Goal: Task Accomplishment & Management: Manage account settings

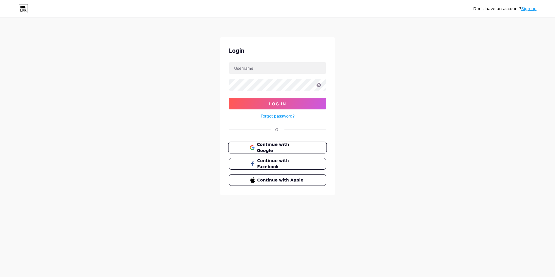
click at [305, 148] on button "Continue with Google" at bounding box center [277, 148] width 99 height 12
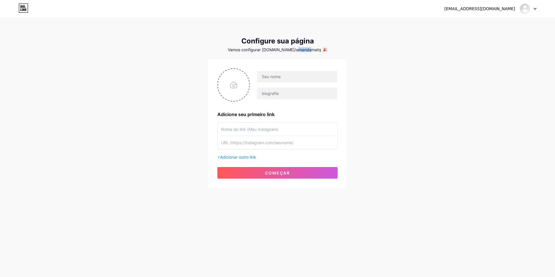
drag, startPoint x: 301, startPoint y: 50, endPoint x: 315, endPoint y: 49, distance: 14.2
click at [315, 49] on font "Vamos configurar [DOMAIN_NAME]/amandamatq 🎉" at bounding box center [277, 49] width 99 height 5
click at [338, 48] on div "Vamos configurar [DOMAIN_NAME]/amandamatq 🎉" at bounding box center [277, 49] width 139 height 5
click at [537, 9] on icon at bounding box center [535, 9] width 3 height 2
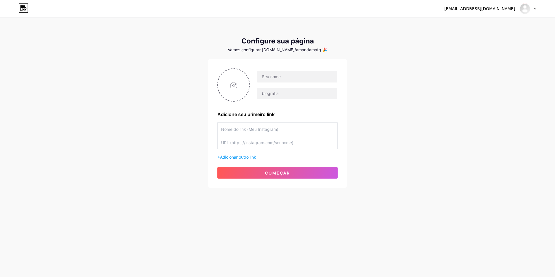
click at [387, 89] on div "[EMAIL_ADDRESS][DOMAIN_NAME] Painel Sair Configure sua página Vamos configurar …" at bounding box center [277, 103] width 555 height 206
drag, startPoint x: 305, startPoint y: 49, endPoint x: 320, endPoint y: 46, distance: 14.4
click at [316, 47] on font "Vamos configurar [DOMAIN_NAME]/amandamatq 🎉" at bounding box center [277, 49] width 99 height 5
drag, startPoint x: 381, startPoint y: 59, endPoint x: 383, endPoint y: 65, distance: 6.6
click at [381, 59] on div "[EMAIL_ADDRESS][DOMAIN_NAME] Painel Sair Configure sua página Vamos configurar …" at bounding box center [277, 103] width 555 height 206
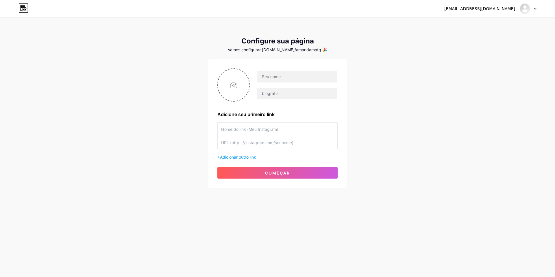
drag, startPoint x: 539, startPoint y: 11, endPoint x: 537, endPoint y: 9, distance: 3.3
click at [539, 11] on div "[EMAIL_ADDRESS][DOMAIN_NAME] Painel Sair" at bounding box center [277, 8] width 555 height 10
click at [537, 9] on icon at bounding box center [535, 9] width 3 height 2
click at [402, 82] on div "[EMAIL_ADDRESS][DOMAIN_NAME] Painel Sair Configure sua página Vamos configurar …" at bounding box center [277, 103] width 555 height 206
click at [267, 76] on input "text" at bounding box center [297, 77] width 80 height 12
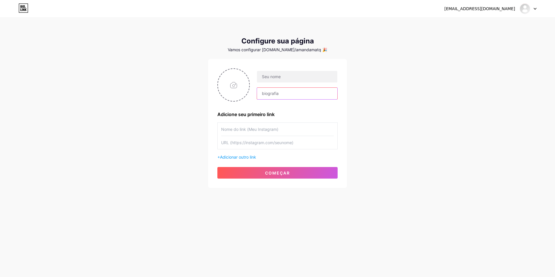
click at [268, 92] on input "text" at bounding box center [297, 94] width 80 height 12
click at [446, 146] on div "[EMAIL_ADDRESS][DOMAIN_NAME] Painel Sair Configure sua página Vamos configurar …" at bounding box center [277, 103] width 555 height 206
click at [264, 131] on input "text" at bounding box center [277, 129] width 113 height 13
click at [266, 143] on input "text" at bounding box center [277, 142] width 113 height 13
click at [446, 121] on div "[EMAIL_ADDRESS][DOMAIN_NAME] Painel Sair Configure sua página Vamos configurar …" at bounding box center [277, 103] width 555 height 206
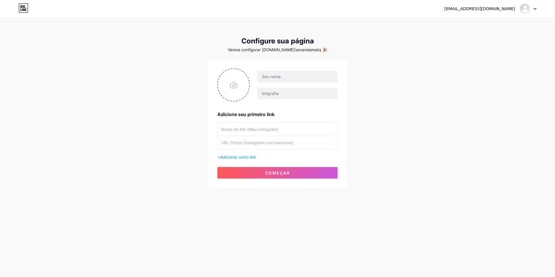
click at [267, 125] on input "text" at bounding box center [277, 129] width 113 height 13
type input "link teste"
drag, startPoint x: 279, startPoint y: 78, endPoint x: 281, endPoint y: 85, distance: 7.3
click at [281, 85] on div at bounding box center [294, 85] width 88 height 29
click at [273, 77] on input "text" at bounding box center [297, 77] width 80 height 12
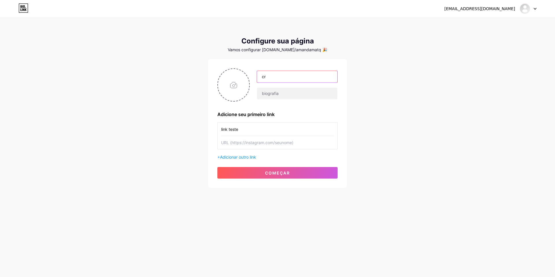
type input "c"
type input "teste"
click at [270, 97] on input "text" at bounding box center [297, 94] width 80 height 12
type input "teste01"
click at [180, 156] on div "[EMAIL_ADDRESS][DOMAIN_NAME] Painel Sair Configure sua página Vamos configurar …" at bounding box center [277, 103] width 555 height 206
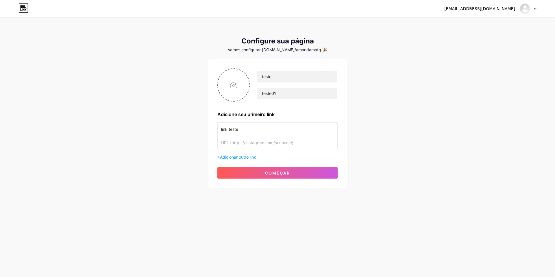
click at [250, 142] on input "text" at bounding box center [277, 142] width 113 height 13
paste input "[URL][DOMAIN_NAME]"
type input "[URL][DOMAIN_NAME]"
click at [323, 174] on button "começar" at bounding box center [278, 173] width 120 height 12
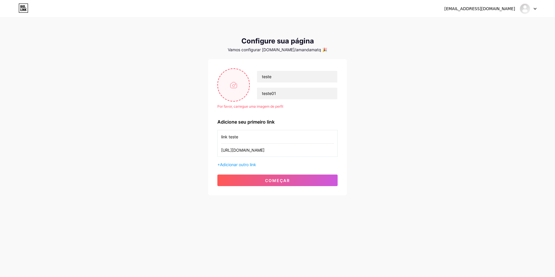
click at [231, 91] on input "file" at bounding box center [233, 85] width 31 height 32
type input "C:\fakepath\lily.jpg"
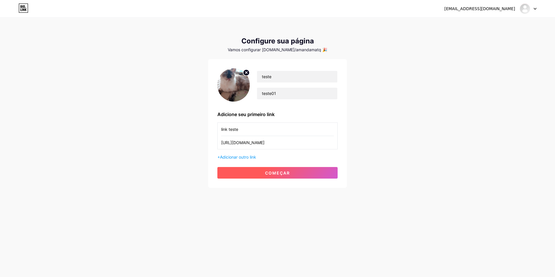
click at [266, 177] on button "começar" at bounding box center [278, 173] width 120 height 12
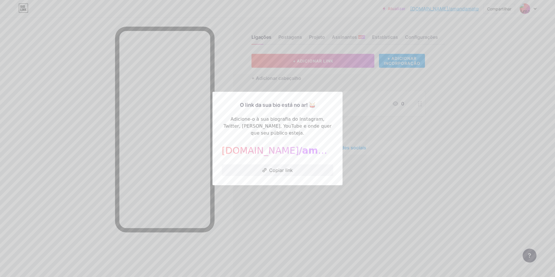
click at [282, 218] on div at bounding box center [277, 138] width 555 height 277
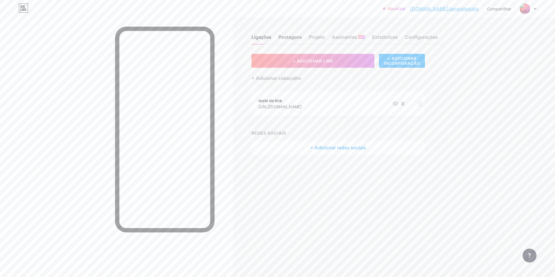
click at [284, 41] on div "Postagens" at bounding box center [291, 39] width 24 height 10
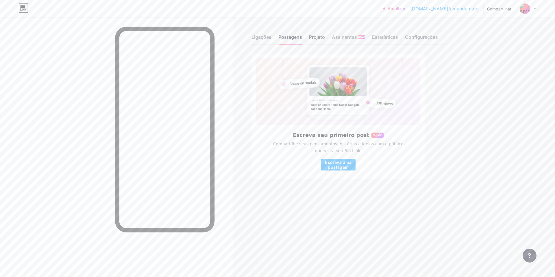
click at [315, 36] on font "Projeto" at bounding box center [317, 37] width 16 height 6
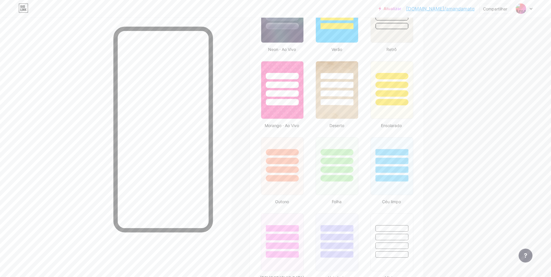
scroll to position [455, 0]
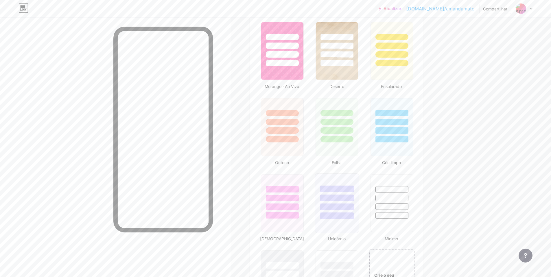
click at [347, 192] on div at bounding box center [337, 188] width 34 height 7
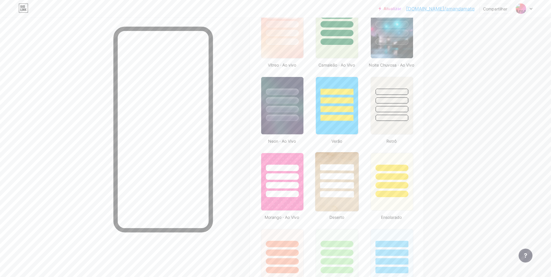
scroll to position [310, 0]
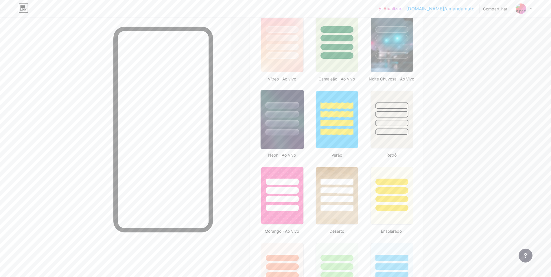
click at [287, 135] on div at bounding box center [282, 132] width 34 height 7
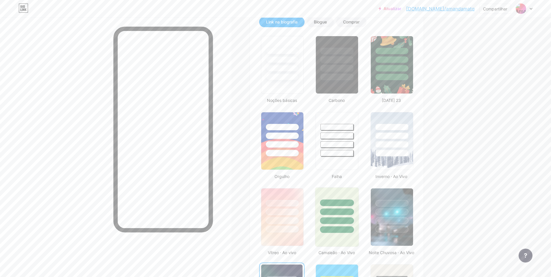
scroll to position [108, 0]
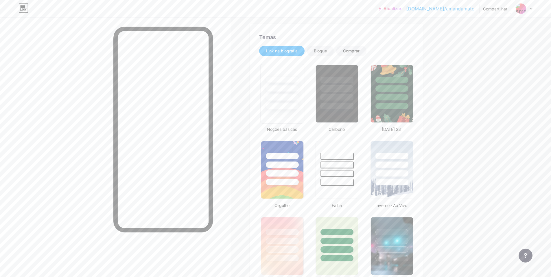
click at [297, 111] on div at bounding box center [282, 94] width 44 height 60
click at [320, 54] on div "Blogue" at bounding box center [320, 51] width 27 height 10
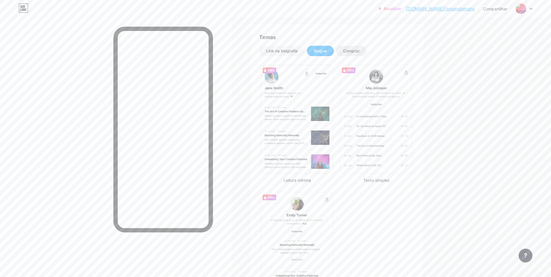
click at [350, 51] on font "Comprar" at bounding box center [351, 50] width 16 height 5
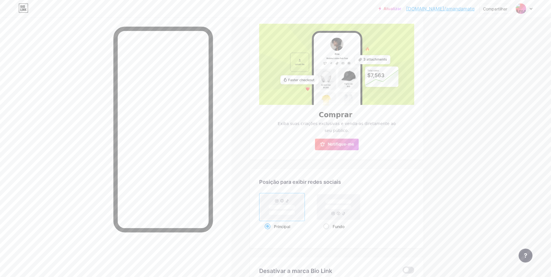
scroll to position [137, 0]
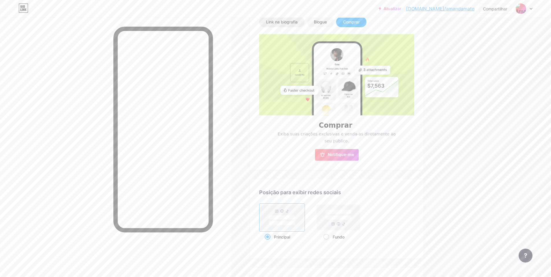
click at [279, 20] on font "Link na biografia" at bounding box center [282, 21] width 32 height 5
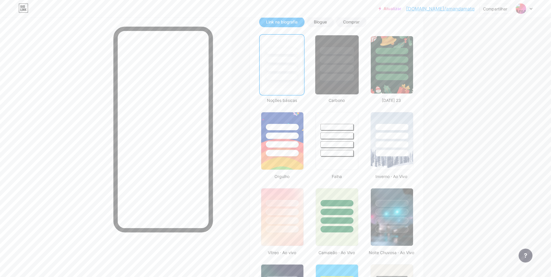
click at [348, 83] on div at bounding box center [337, 65] width 44 height 60
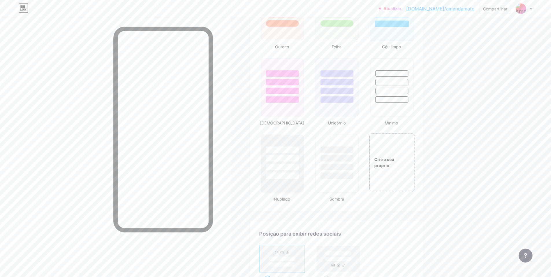
scroll to position [600, 0]
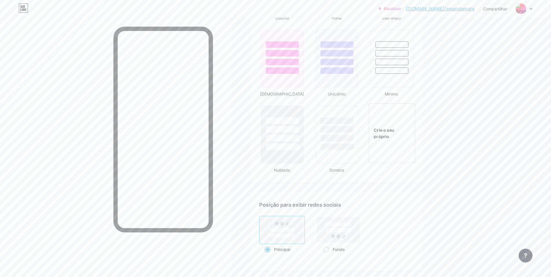
click at [386, 144] on div "Crie o seu próprio" at bounding box center [391, 133] width 47 height 60
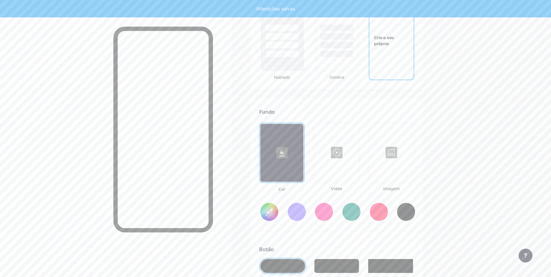
scroll to position [774, 0]
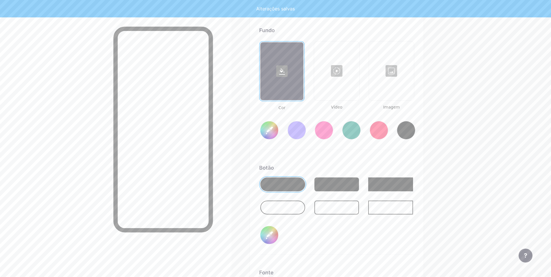
type input "#ffffff"
type input "#000000"
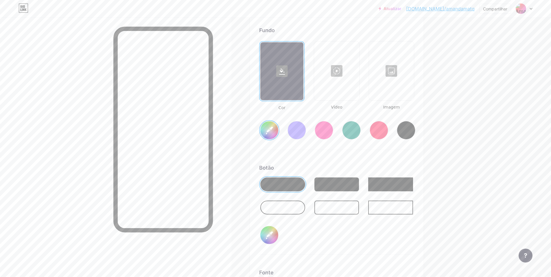
click at [303, 139] on div at bounding box center [296, 130] width 19 height 19
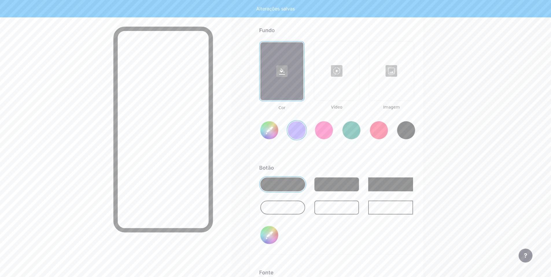
type input "#856bff"
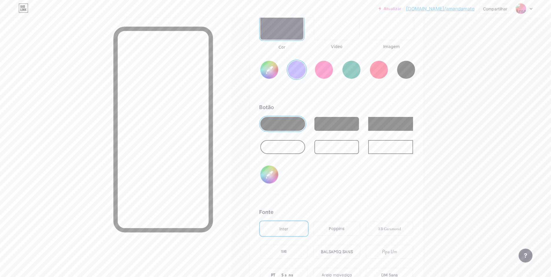
scroll to position [803, 0]
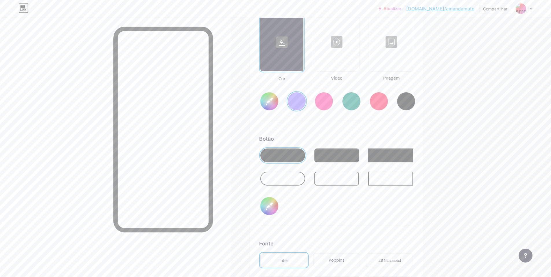
click at [376, 66] on div at bounding box center [392, 42] width 44 height 58
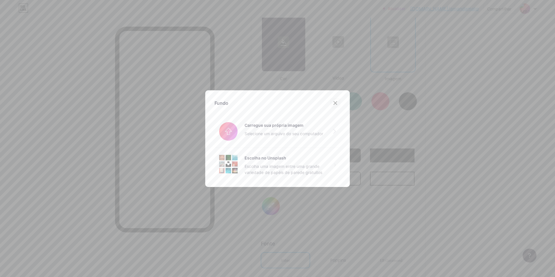
click at [334, 104] on icon at bounding box center [335, 102] width 3 height 3
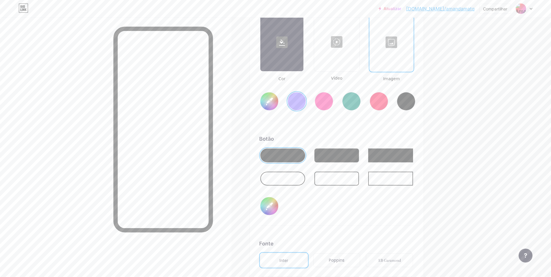
click at [401, 54] on div at bounding box center [391, 42] width 43 height 58
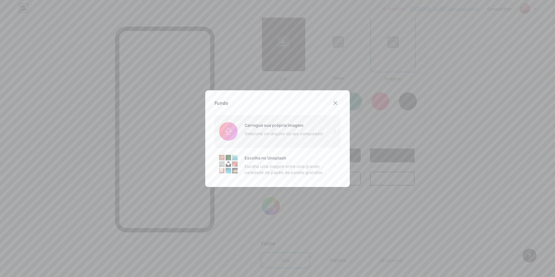
click at [283, 130] on input "file" at bounding box center [278, 131] width 126 height 32
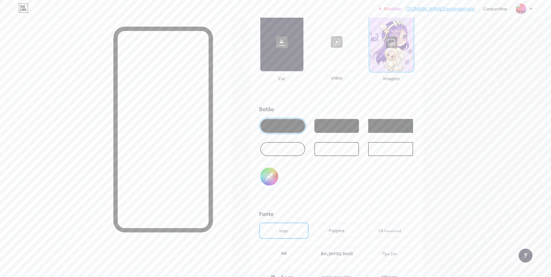
click at [392, 47] on div at bounding box center [391, 42] width 43 height 58
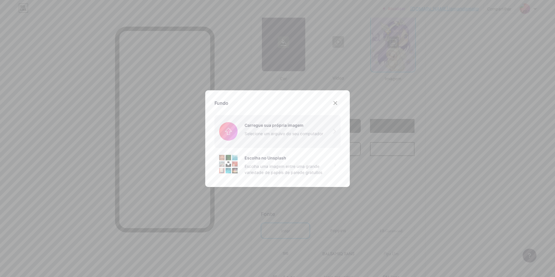
click at [273, 128] on input "file" at bounding box center [278, 131] width 126 height 32
click at [336, 102] on icon at bounding box center [335, 103] width 5 height 5
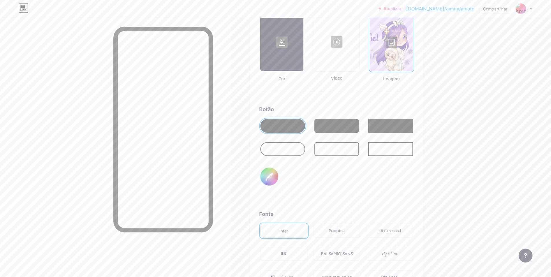
click at [349, 133] on div at bounding box center [336, 126] width 45 height 14
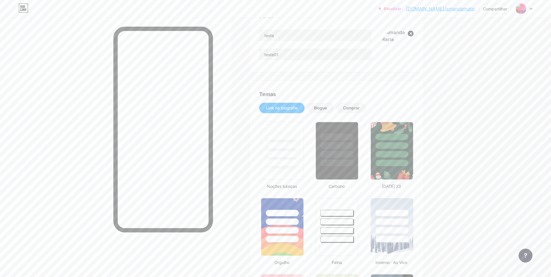
scroll to position [22, 0]
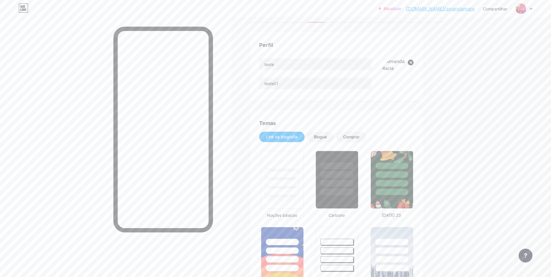
click at [392, 79] on img at bounding box center [397, 74] width 33 height 33
click at [412, 62] on icon at bounding box center [411, 62] width 2 height 2
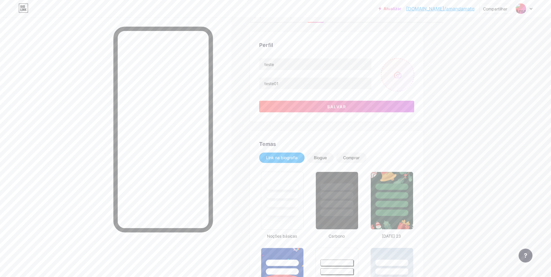
click at [398, 76] on input "file" at bounding box center [397, 74] width 33 height 33
type input "C:\fakepath\482691867_1673033180257462_8165318102352525225_n.jpg"
click at [318, 108] on button "Salvar" at bounding box center [336, 107] width 155 height 12
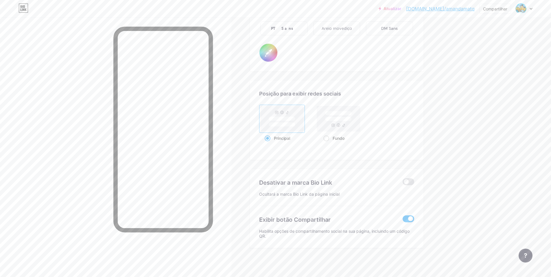
scroll to position [1057, 0]
click at [410, 183] on span at bounding box center [409, 181] width 12 height 7
click at [403, 183] on input "checkbox" at bounding box center [403, 183] width 0 height 0
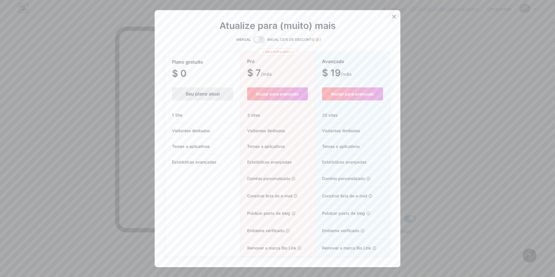
click at [395, 16] on div at bounding box center [394, 16] width 10 height 10
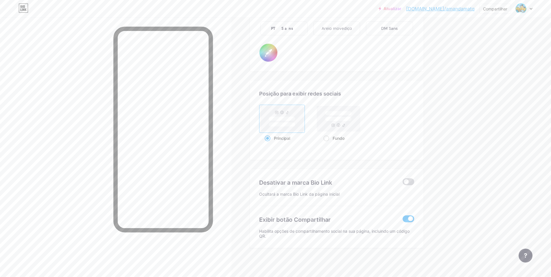
click at [411, 184] on span at bounding box center [409, 181] width 12 height 7
click at [403, 183] on input "checkbox" at bounding box center [403, 183] width 0 height 0
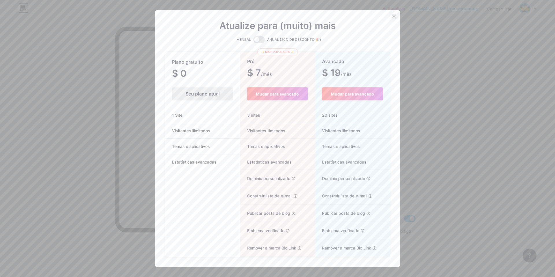
click at [393, 19] on div at bounding box center [394, 16] width 10 height 10
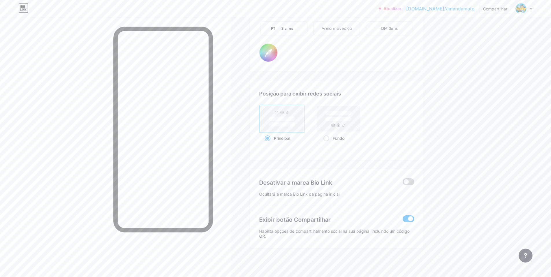
click at [408, 179] on span at bounding box center [409, 181] width 12 height 7
click at [403, 183] on input "checkbox" at bounding box center [403, 183] width 0 height 0
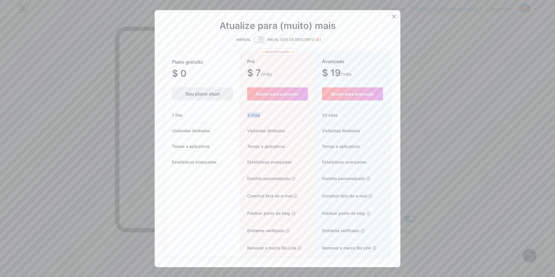
drag, startPoint x: 246, startPoint y: 115, endPoint x: 263, endPoint y: 115, distance: 17.6
click at [263, 115] on div "3 sites" at bounding box center [277, 115] width 74 height 16
click at [221, 179] on div "Plano gratuito $ 0 /mês Seu plano atual 1 Site Visitantes ilimitados Temas e ap…" at bounding box center [202, 154] width 75 height 204
drag, startPoint x: 250, startPoint y: 75, endPoint x: 271, endPoint y: 73, distance: 20.9
click at [271, 73] on div "$ 7 /mês" at bounding box center [277, 73] width 60 height 8
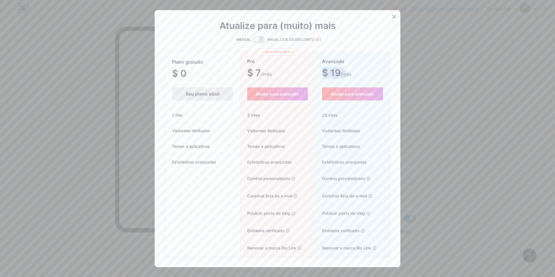
drag, startPoint x: 322, startPoint y: 73, endPoint x: 342, endPoint y: 69, distance: 20.5
click at [342, 69] on span "$ 19 /mês" at bounding box center [337, 73] width 30 height 8
click at [393, 19] on icon at bounding box center [394, 16] width 5 height 5
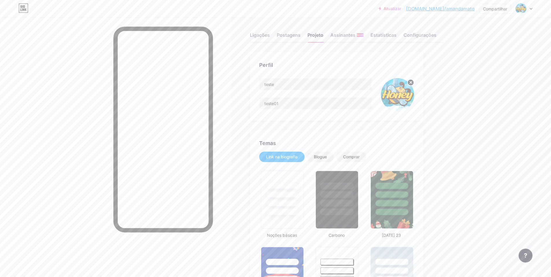
scroll to position [0, 0]
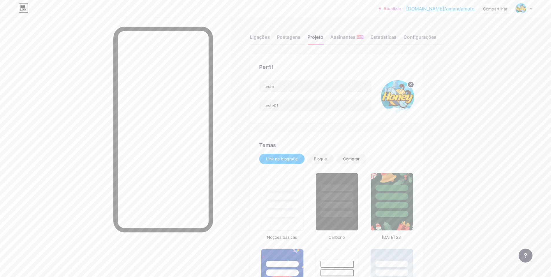
click at [411, 85] on circle at bounding box center [411, 84] width 6 height 6
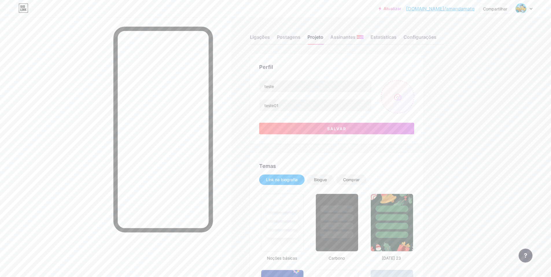
click at [404, 96] on input "file" at bounding box center [397, 96] width 33 height 33
type input "C:\fakepath\lily.jpg"
click at [280, 134] on div "Perfil teste teste01 Salvar" at bounding box center [337, 99] width 174 height 90
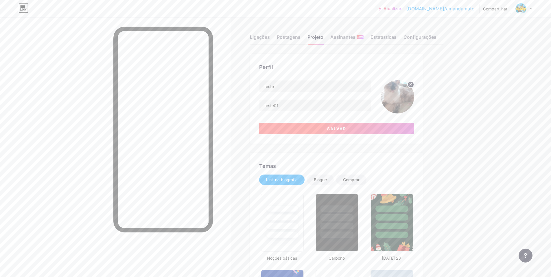
click at [289, 130] on button "Salvar" at bounding box center [336, 129] width 155 height 12
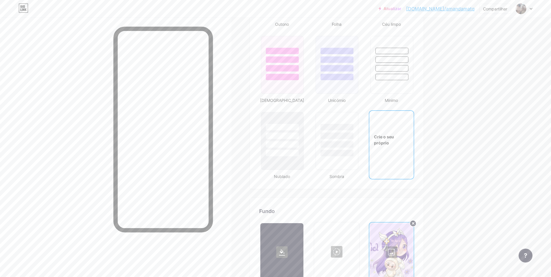
scroll to position [607, 0]
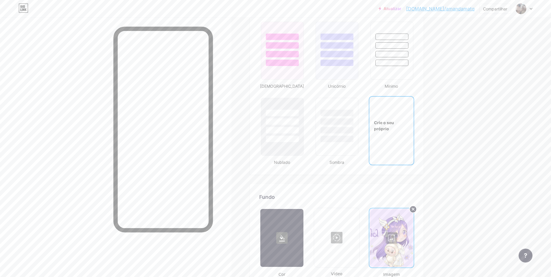
click at [414, 210] on icon at bounding box center [413, 209] width 2 height 2
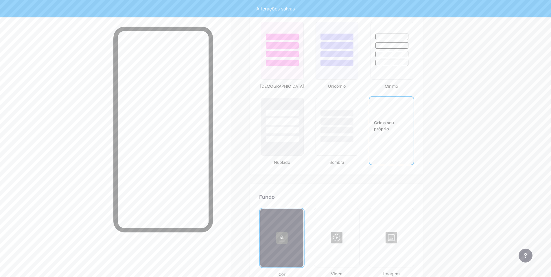
type input "#856bff"
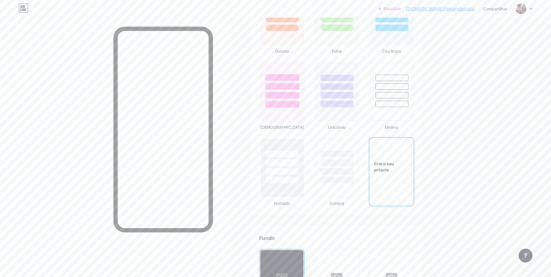
scroll to position [578, 0]
